Goal: Navigation & Orientation: Find specific page/section

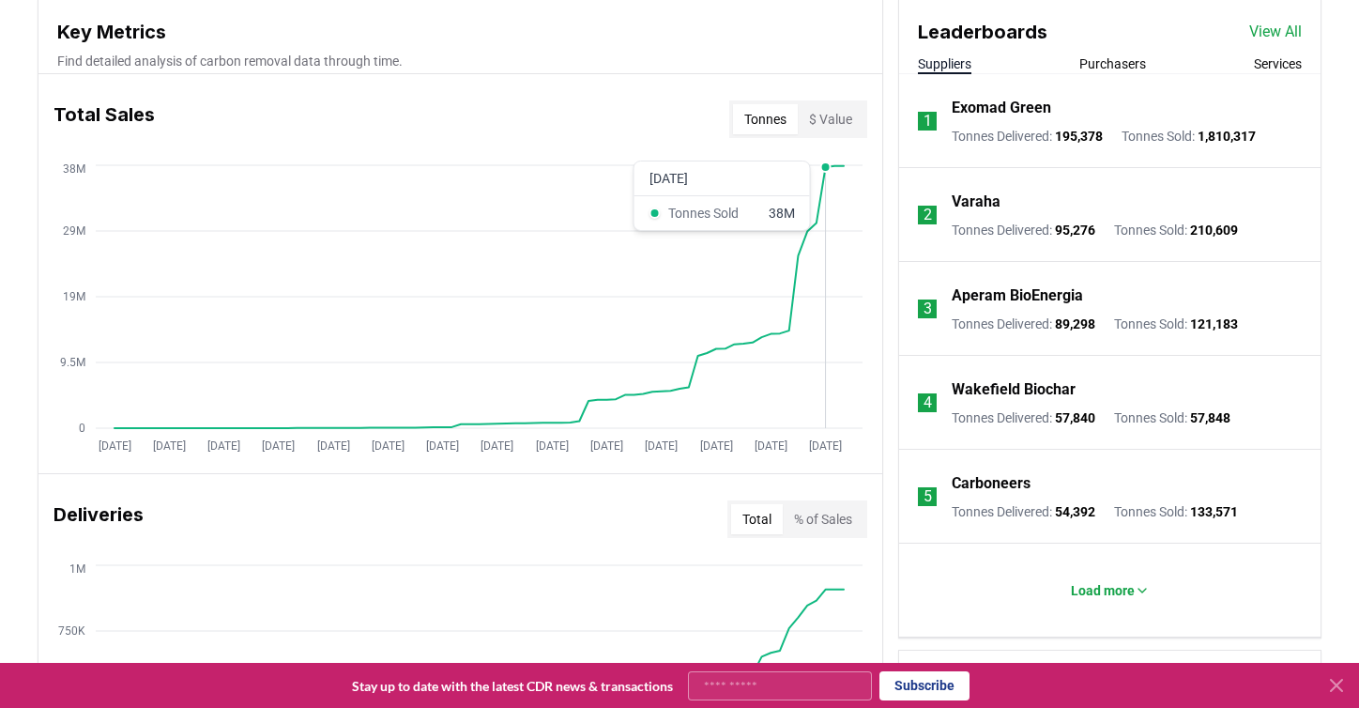
scroll to position [687, 0]
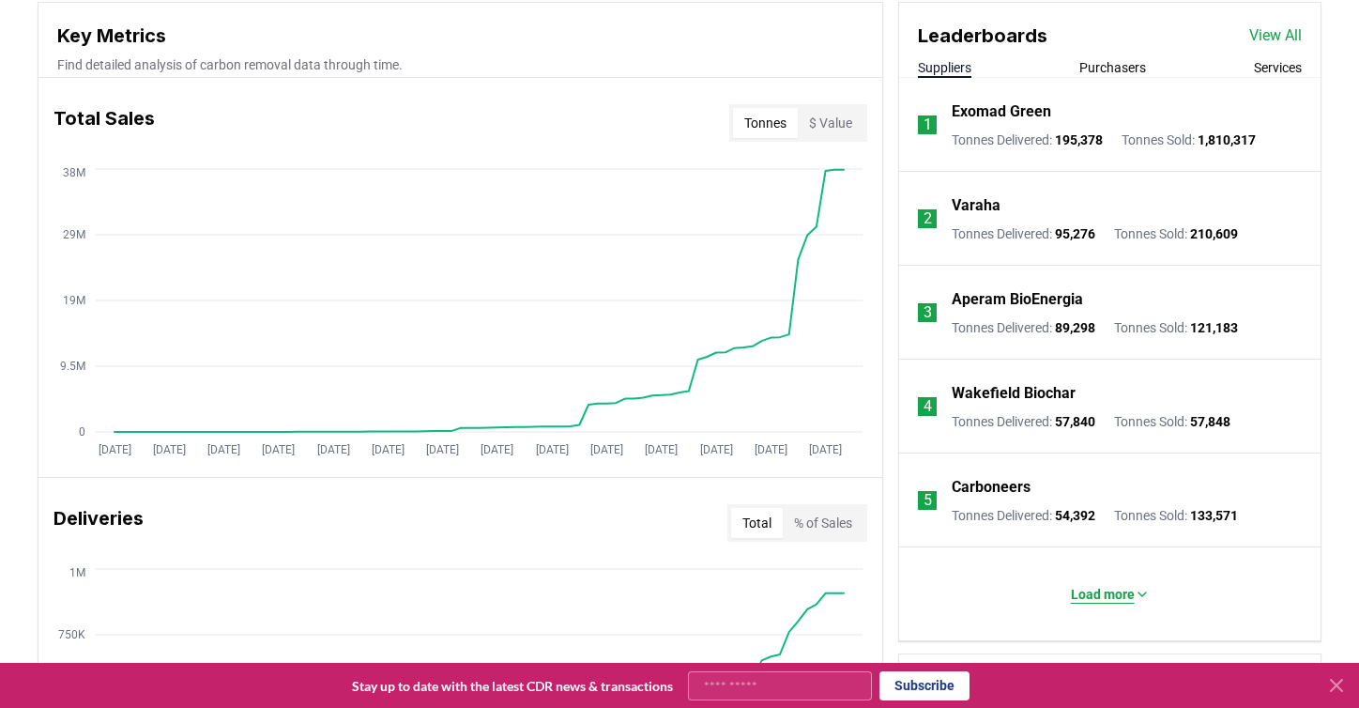
click at [1118, 593] on p "Load more" at bounding box center [1103, 594] width 64 height 19
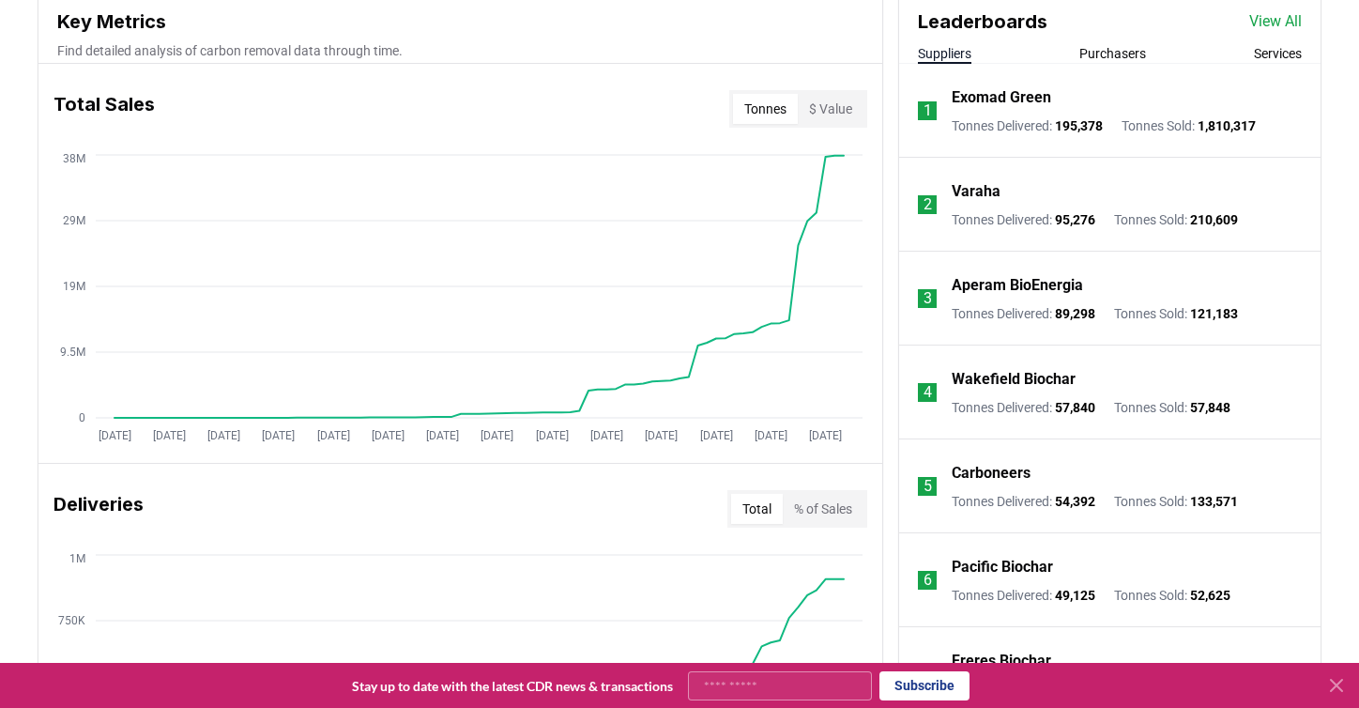
scroll to position [697, 0]
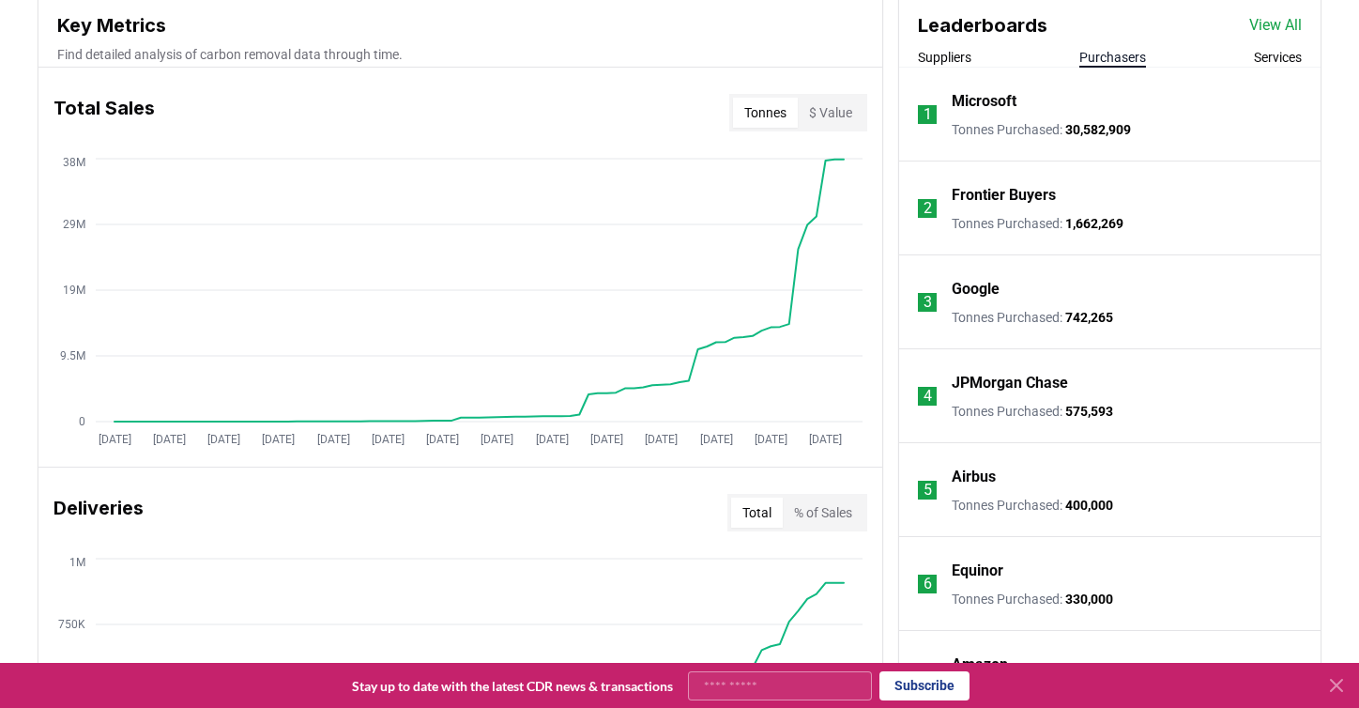
click at [1126, 59] on button "Purchasers" at bounding box center [1113, 57] width 67 height 19
click at [1284, 27] on link "View All" at bounding box center [1275, 25] width 53 height 23
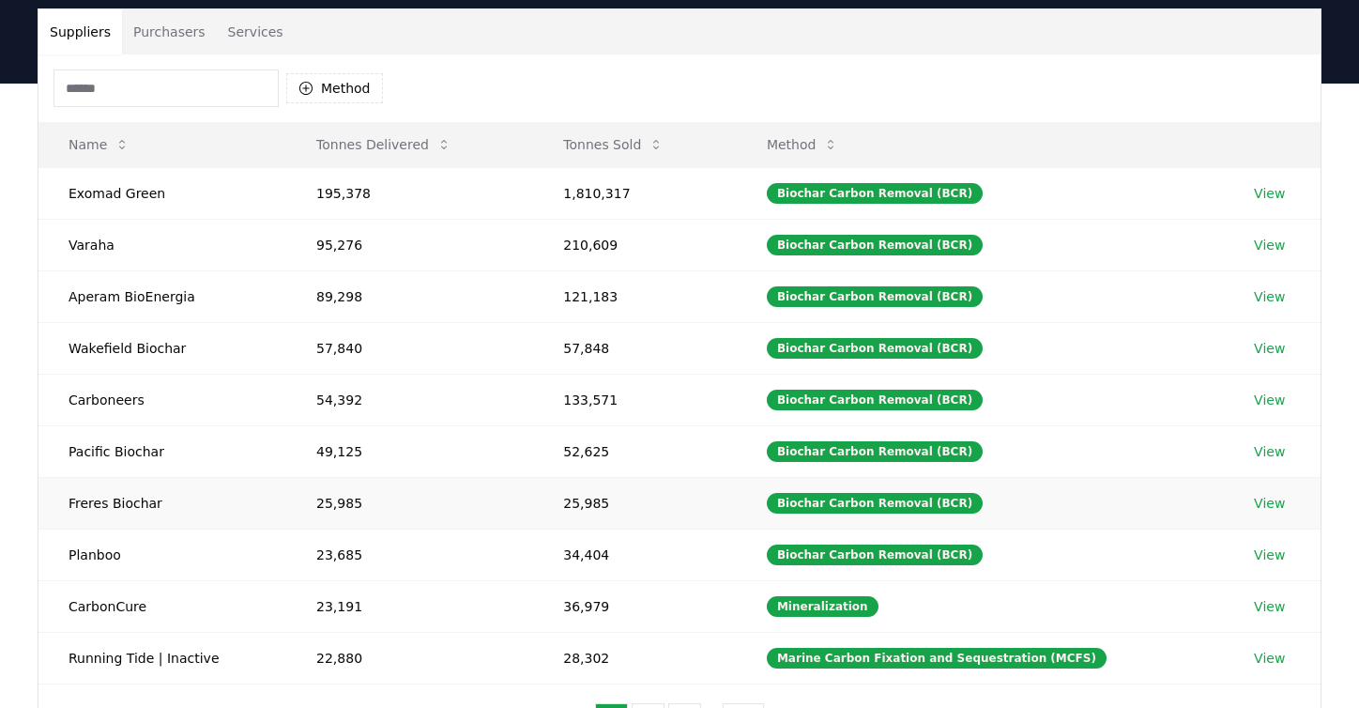
scroll to position [54, 0]
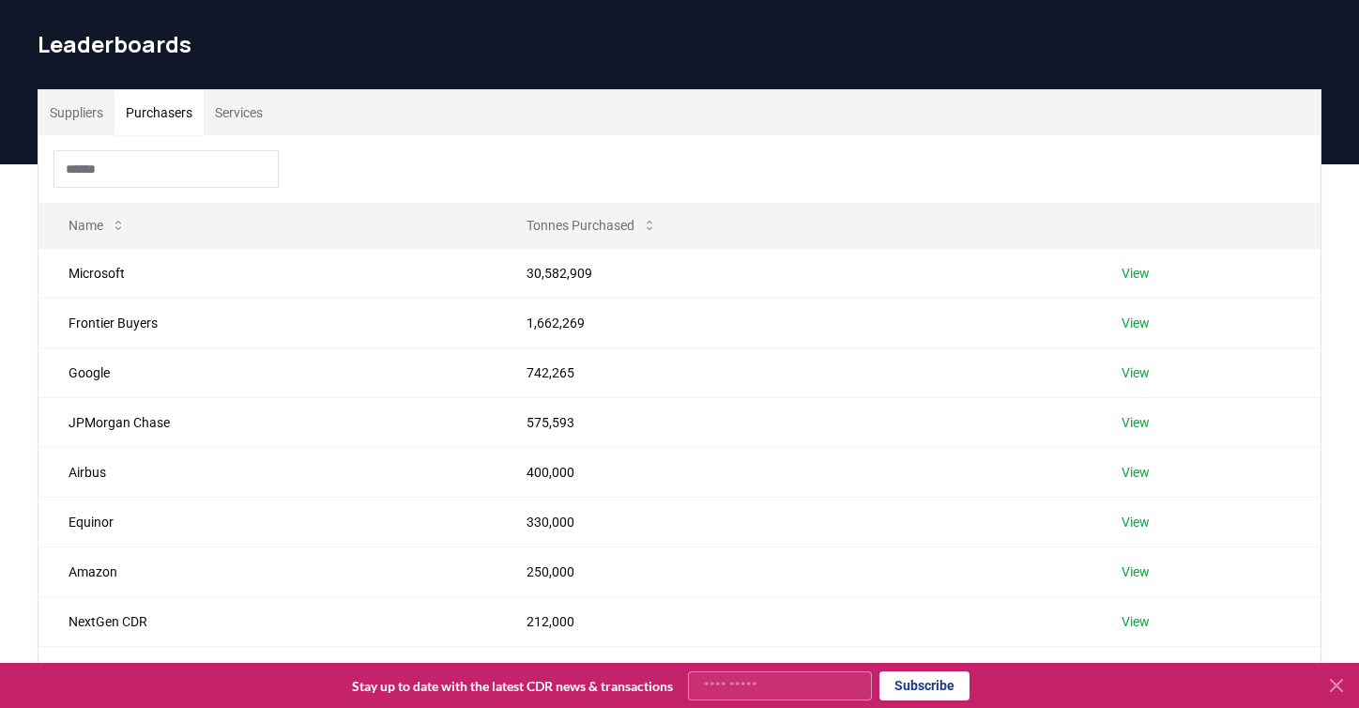
click at [172, 108] on button "Purchasers" at bounding box center [159, 112] width 89 height 45
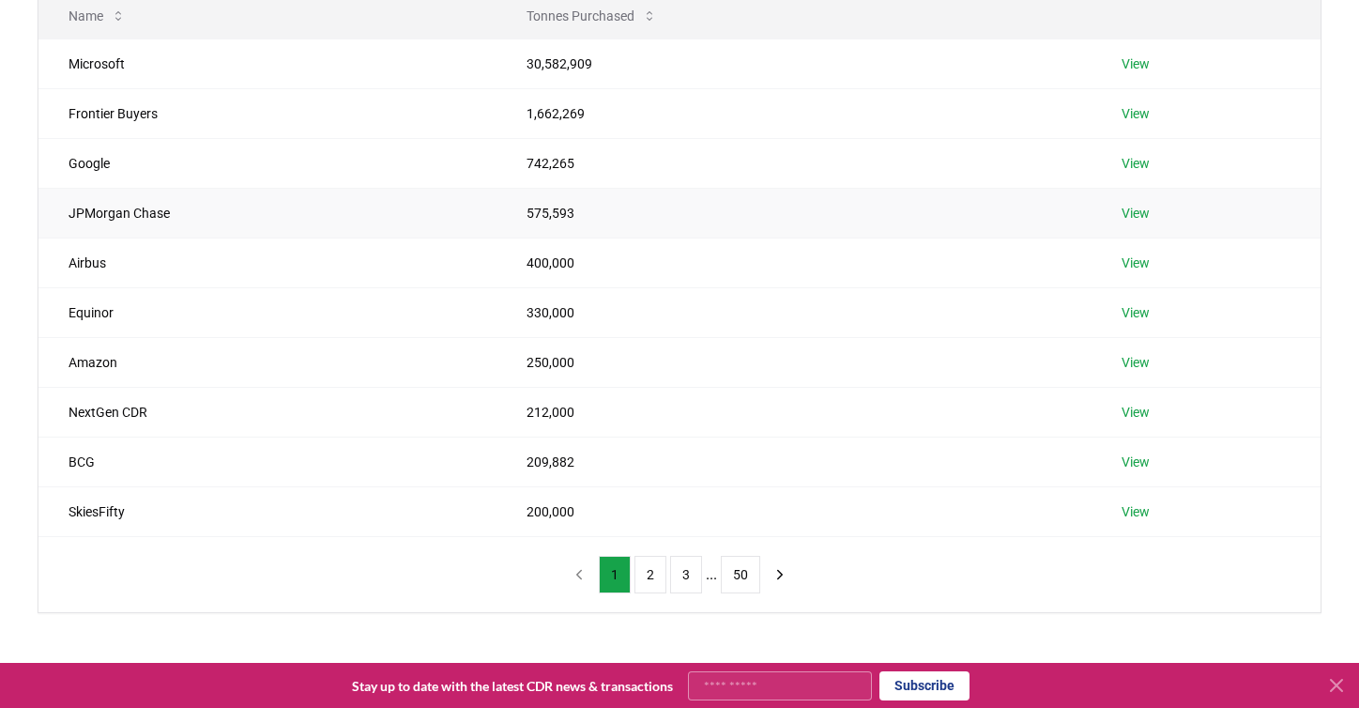
scroll to position [259, 0]
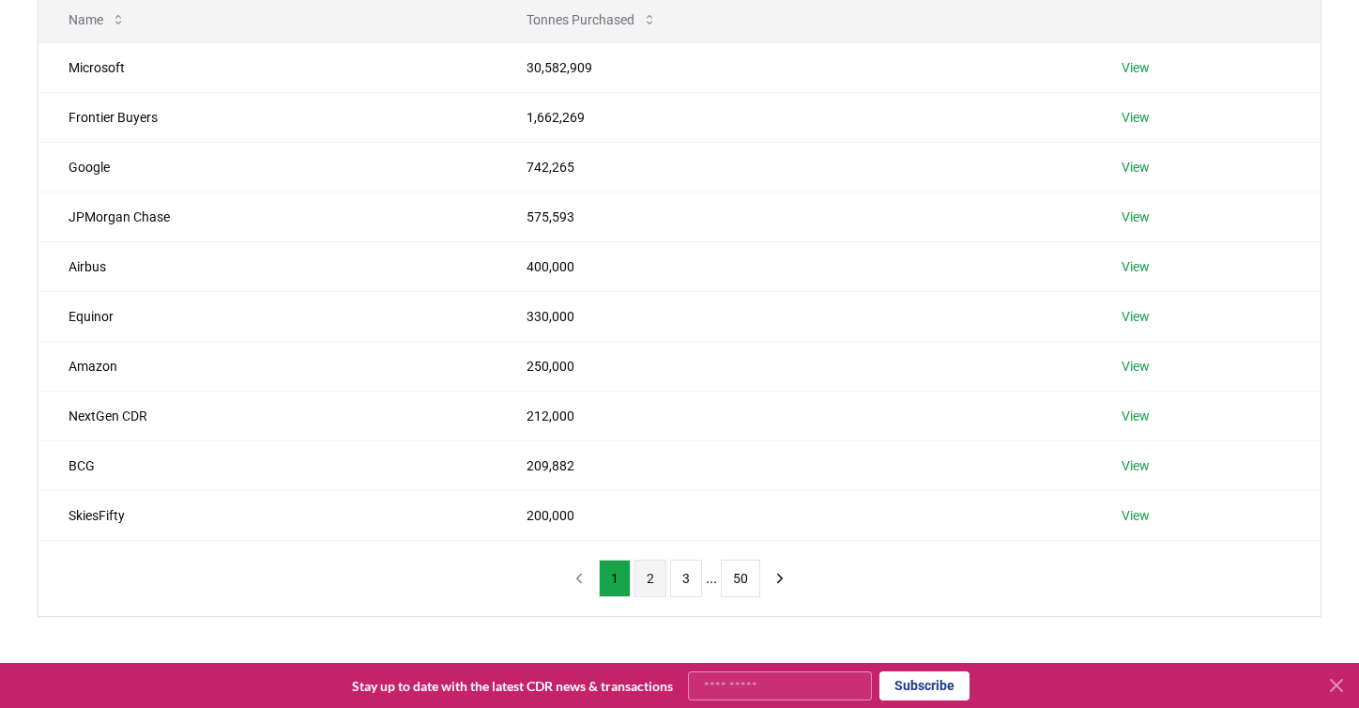
click at [645, 578] on button "2" at bounding box center [651, 578] width 32 height 38
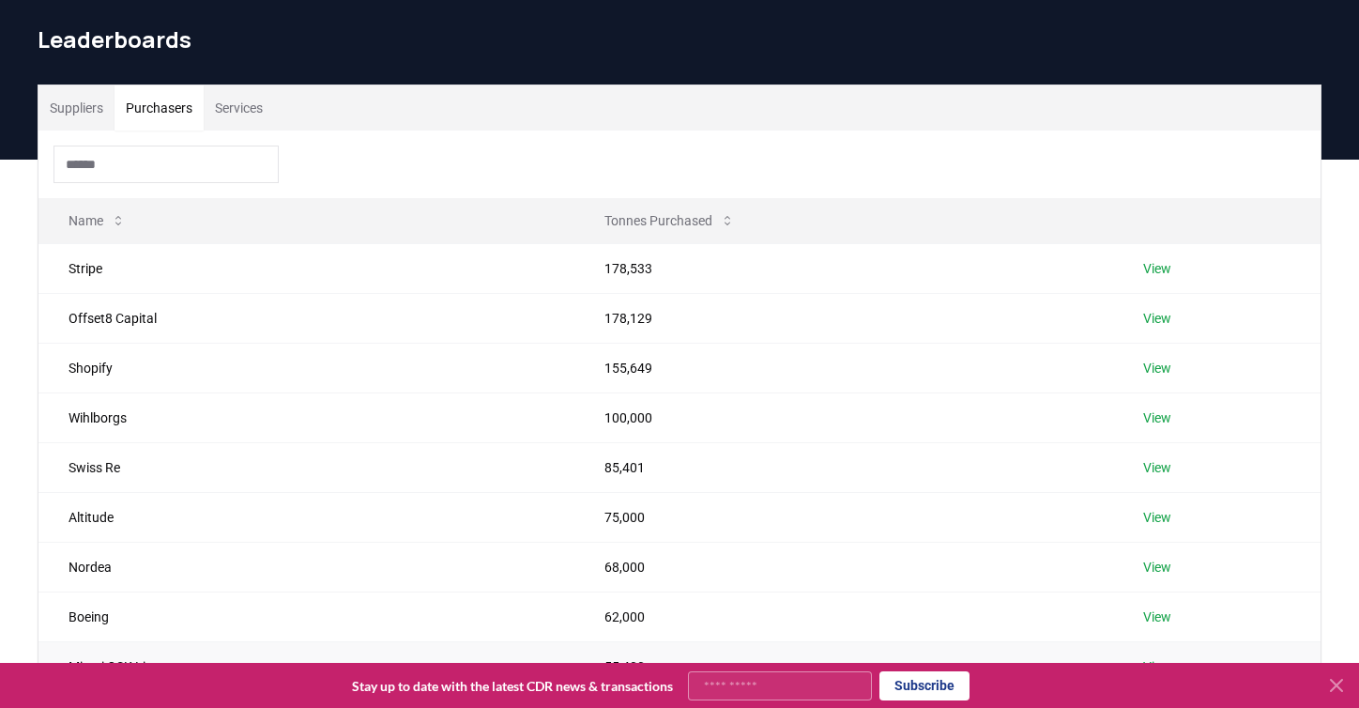
scroll to position [0, 0]
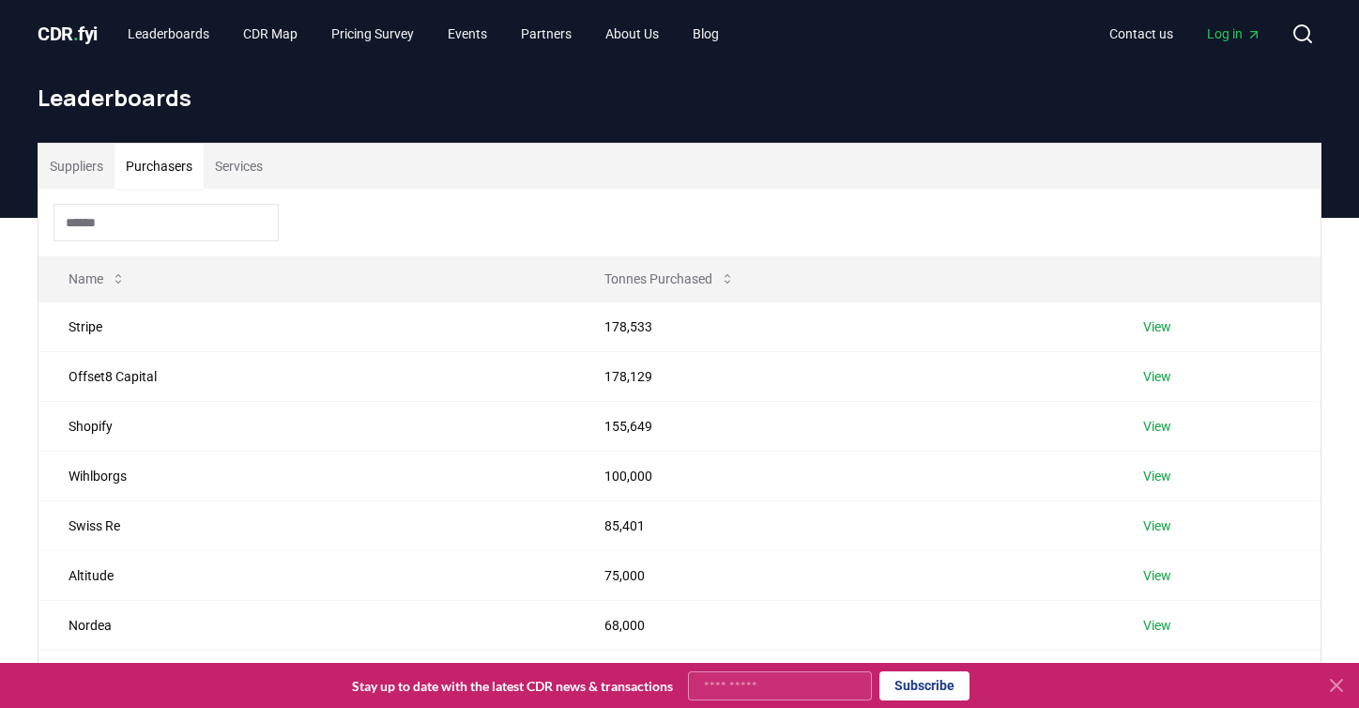
click at [83, 172] on button "Suppliers" at bounding box center [76, 166] width 76 height 45
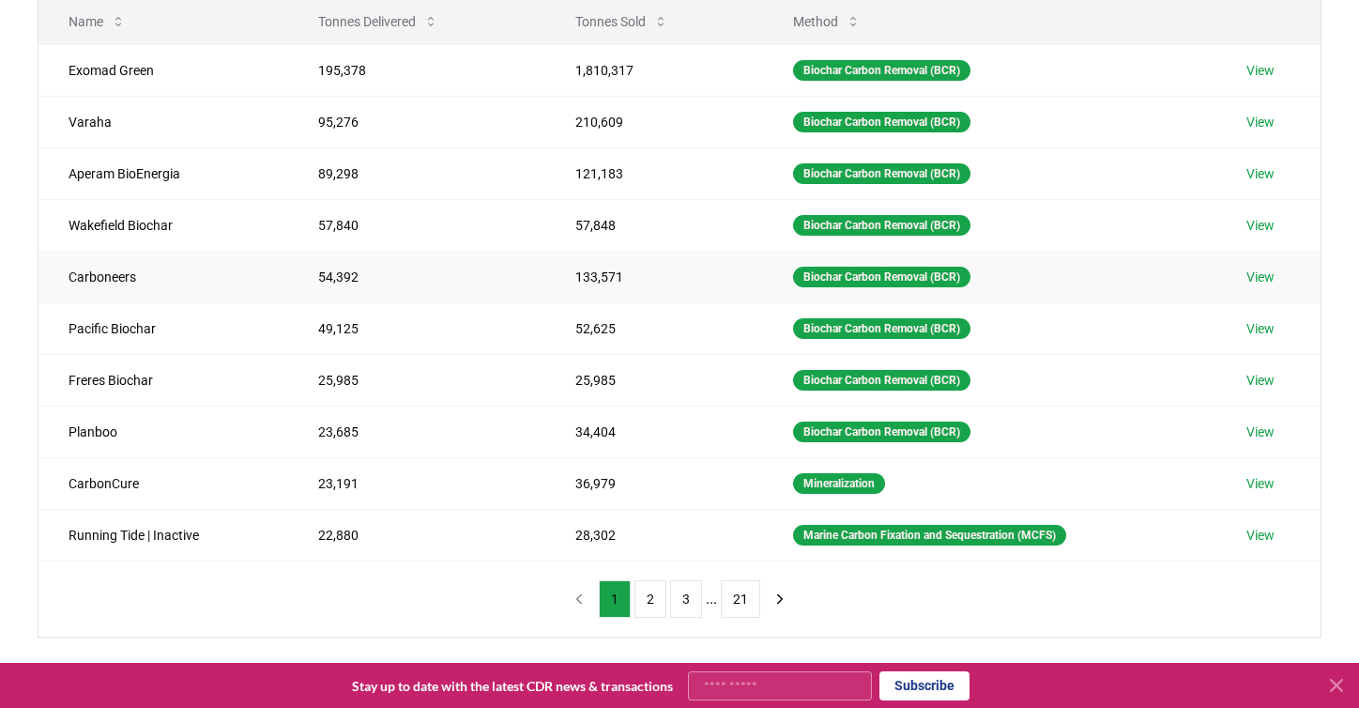
scroll to position [223, 0]
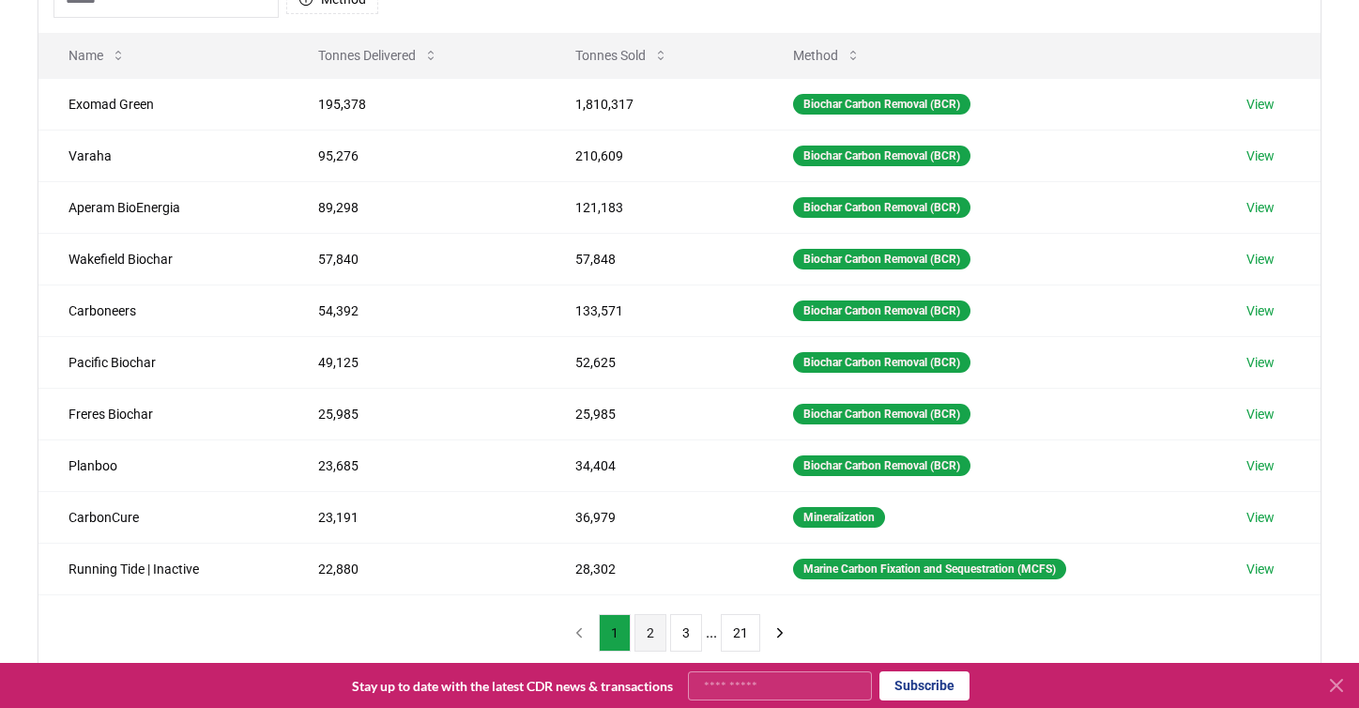
click at [650, 633] on button "2" at bounding box center [651, 633] width 32 height 38
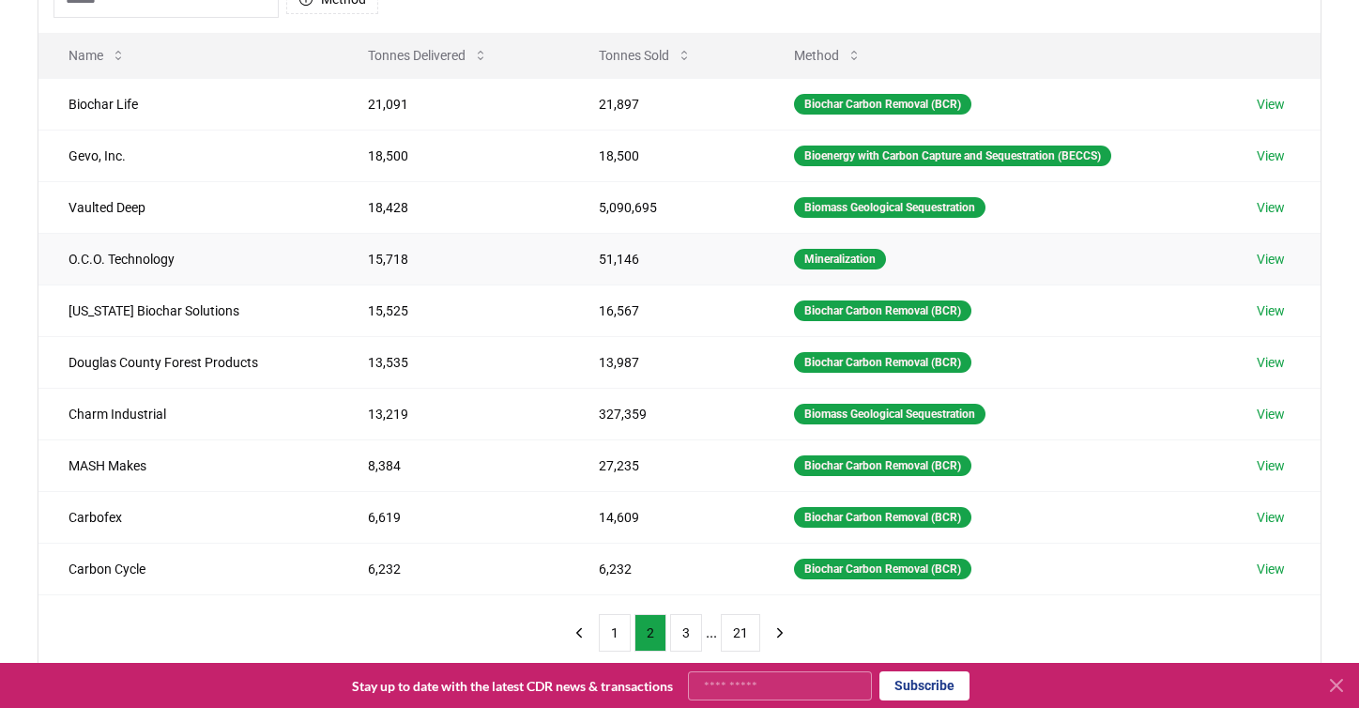
scroll to position [0, 0]
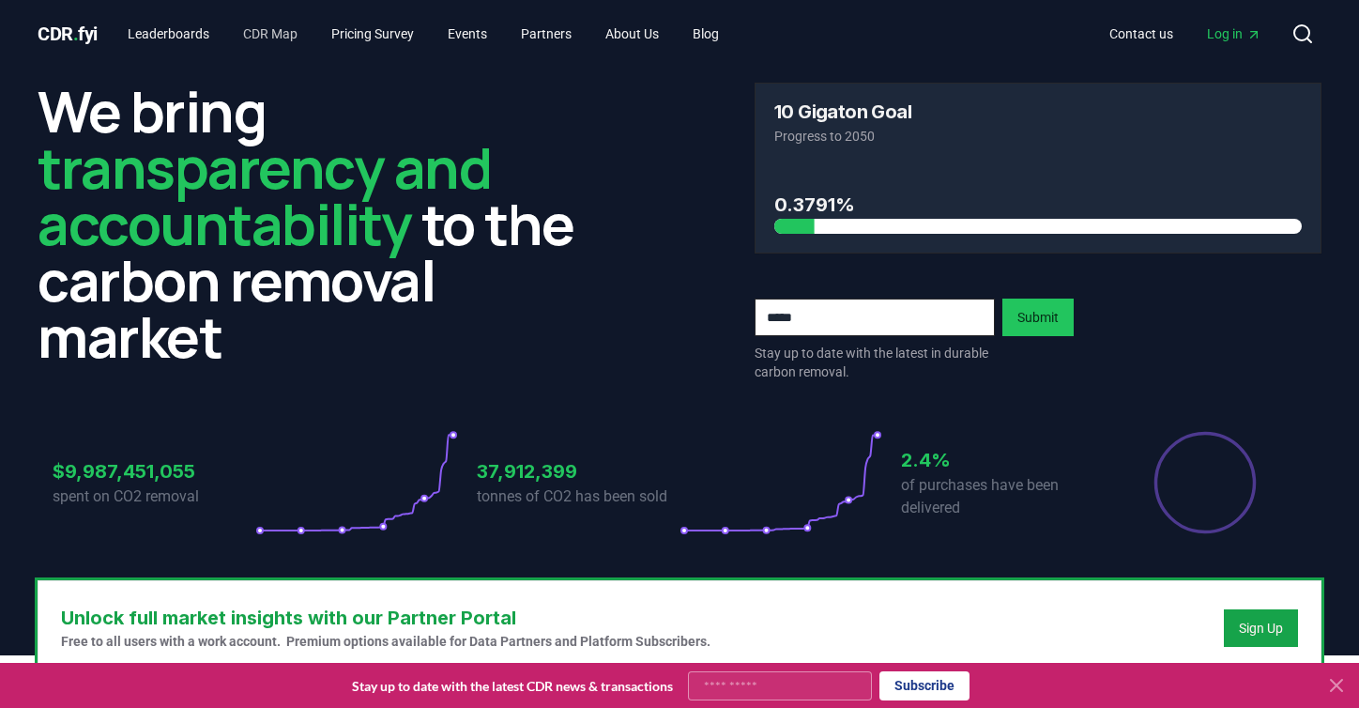
click at [298, 27] on link "CDR Map" at bounding box center [270, 34] width 84 height 34
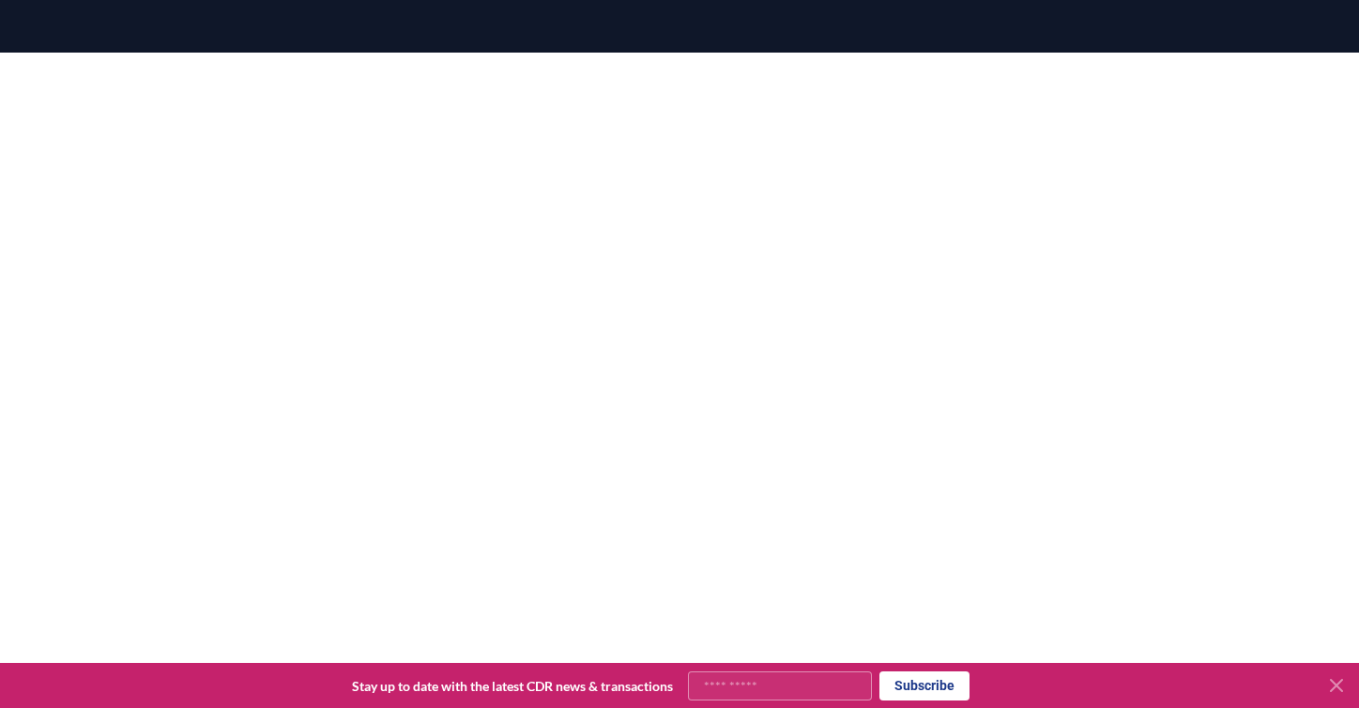
scroll to position [523, 0]
